Goal: Transaction & Acquisition: Subscribe to service/newsletter

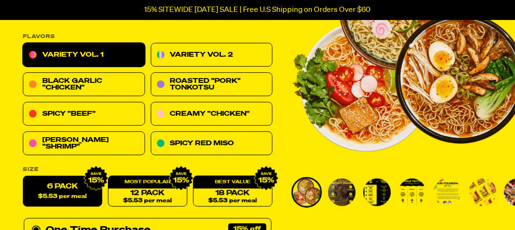
scroll to position [190, 0]
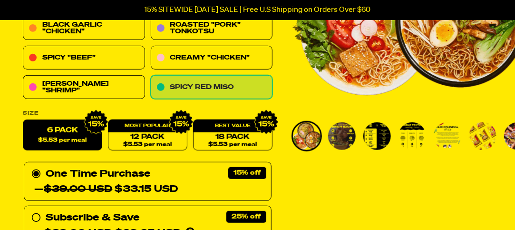
click at [217, 83] on link "Spicy Red Miso" at bounding box center [212, 88] width 122 height 24
click at [217, 82] on link "Spicy Red Miso" at bounding box center [212, 88] width 122 height 24
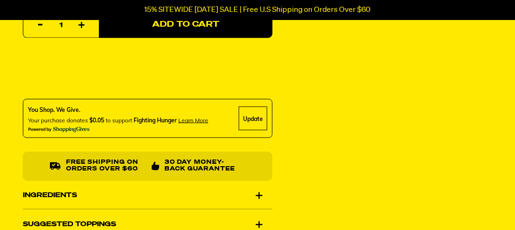
scroll to position [571, 0]
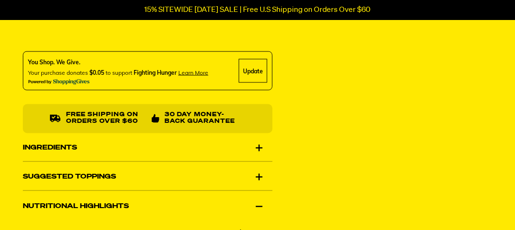
drag, startPoint x: 34, startPoint y: 9, endPoint x: 359, endPoint y: 97, distance: 336.3
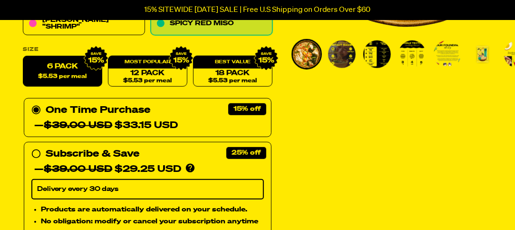
scroll to position [286, 0]
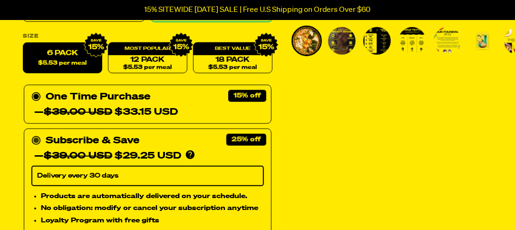
click at [39, 138] on icon at bounding box center [36, 141] width 10 height 10
click at [38, 133] on input "Subscribe & Save 25% — $39.00 USD $29.25 USD You'll receive your selected flavo…" at bounding box center [34, 133] width 6 height 0
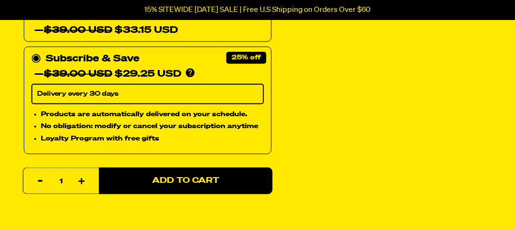
scroll to position [381, 0]
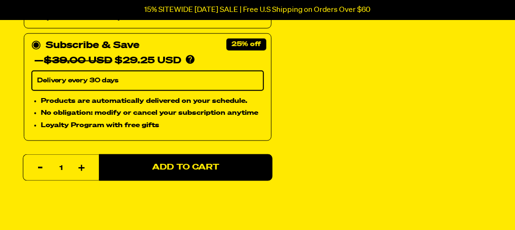
click at [40, 134] on div "Products are automatically delivered on your schedule. No obligation: modify or…" at bounding box center [147, 116] width 233 height 41
click at [38, 38] on input "Subscribe & Save 25% — $39.00 USD $29.25 USD You'll receive your selected flavo…" at bounding box center [34, 38] width 6 height 0
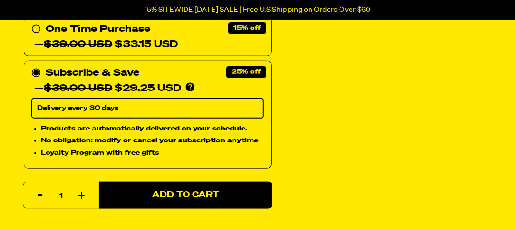
scroll to position [333, 0]
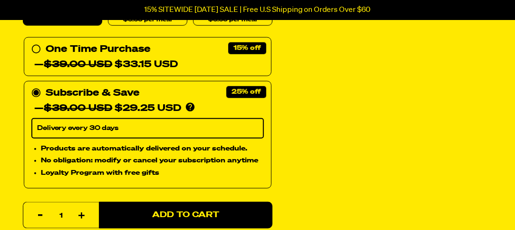
drag, startPoint x: 39, startPoint y: 172, endPoint x: 275, endPoint y: 153, distance: 236.3
click at [275, 153] on div "Spicy Red Miso Ramen 109 reviews 23g Protein, 5g Net Carbs, 100% Plant Based A …" at bounding box center [257, 207] width 515 height 951
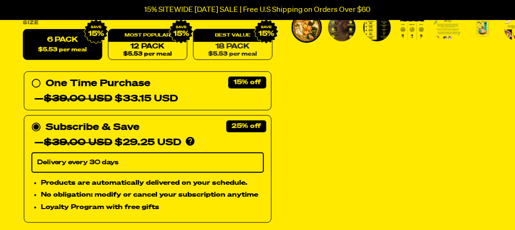
scroll to position [286, 0]
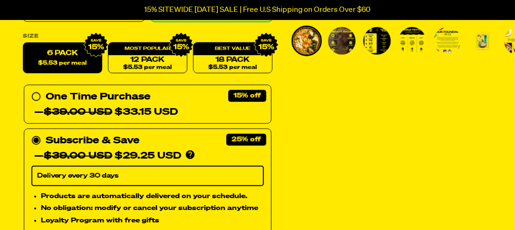
drag, startPoint x: 275, startPoint y: 19, endPoint x: 283, endPoint y: 18, distance: 8.1
